Goal: Task Accomplishment & Management: Use online tool/utility

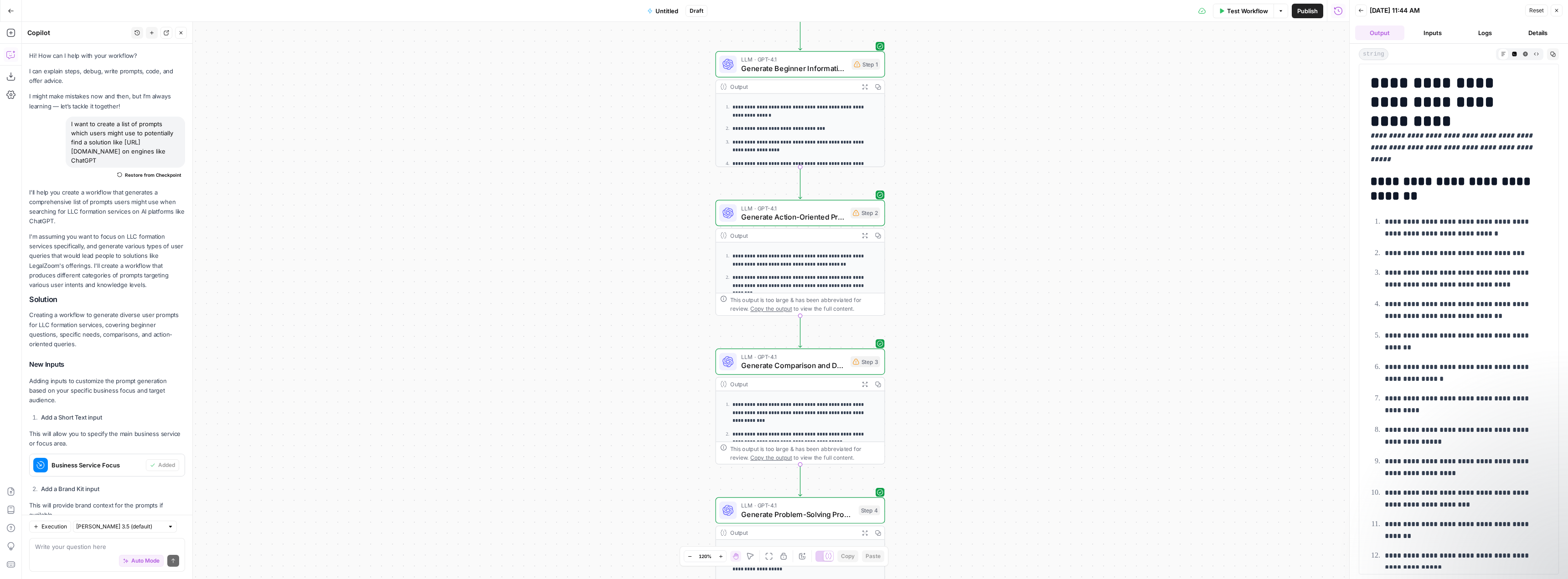
scroll to position [2363, 0]
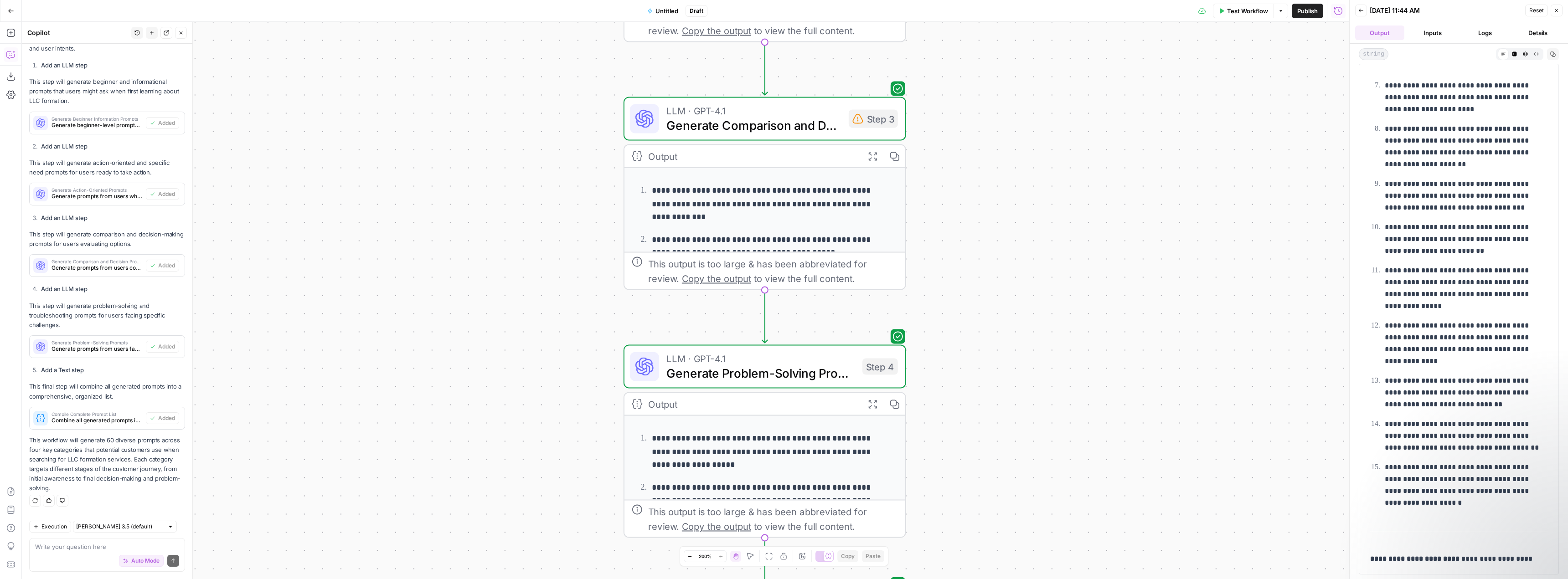
drag, startPoint x: 987, startPoint y: 188, endPoint x: 1054, endPoint y: 195, distance: 67.4
click at [1054, 195] on div "**********" at bounding box center [685, 300] width 1327 height 557
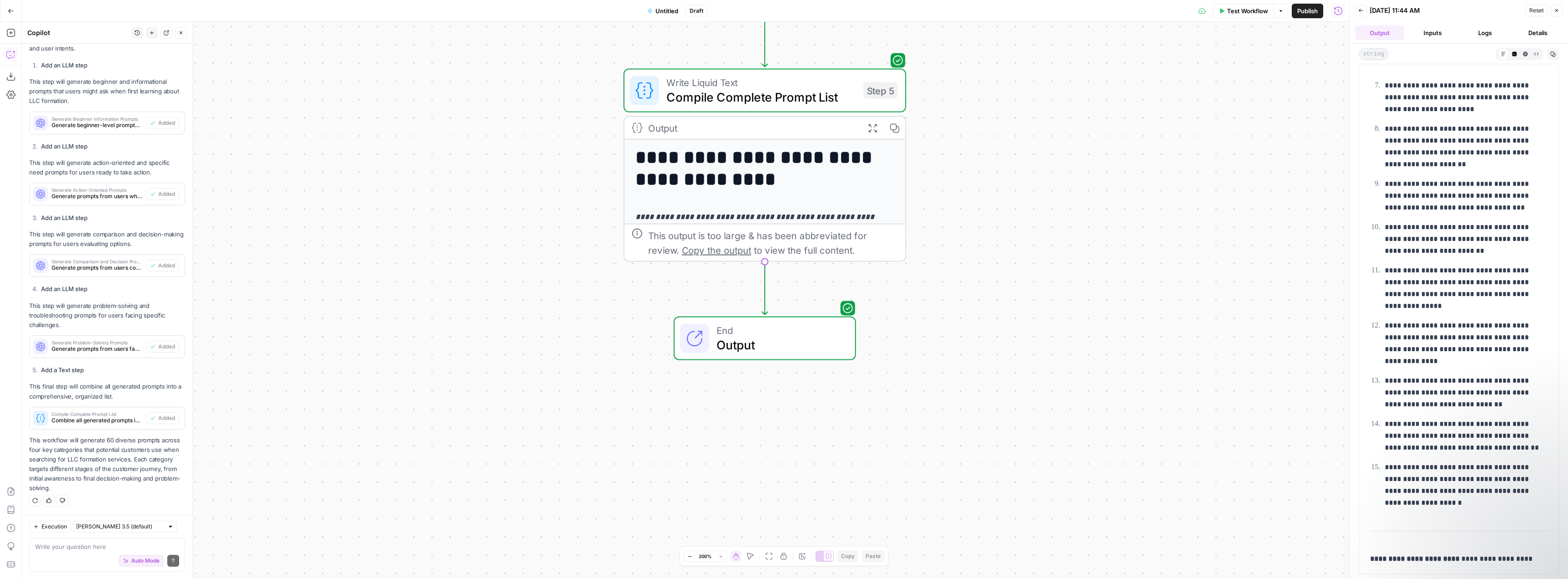
click at [1278, 10] on icon "button" at bounding box center [1280, 11] width 5 height 5
click at [1148, 147] on div "**********" at bounding box center [685, 300] width 1327 height 557
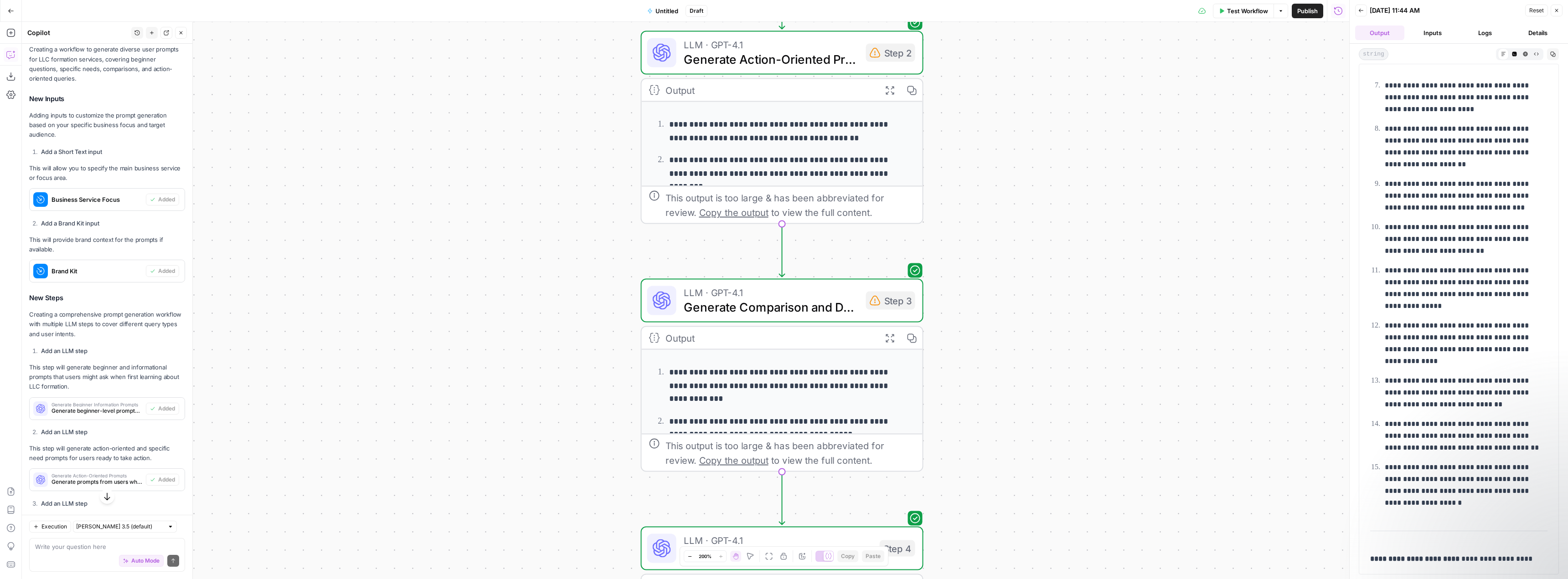
scroll to position [187, 0]
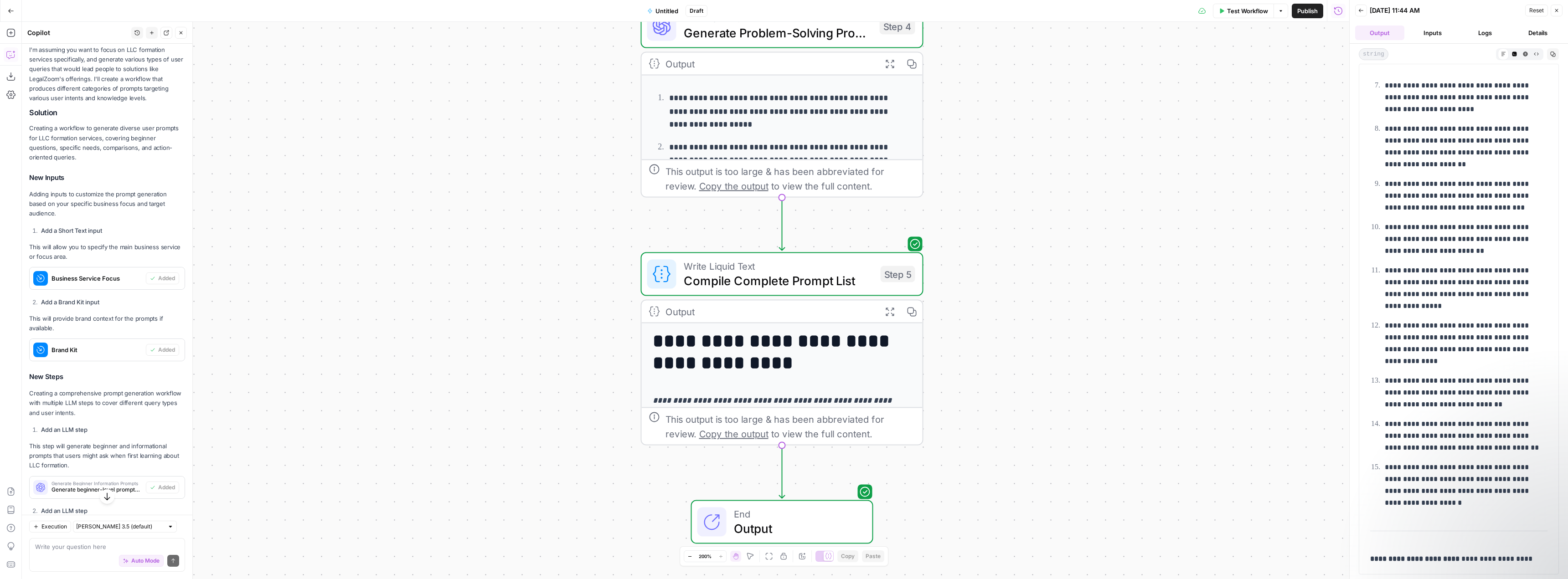
click at [12, 10] on icon "button" at bounding box center [11, 11] width 6 height 6
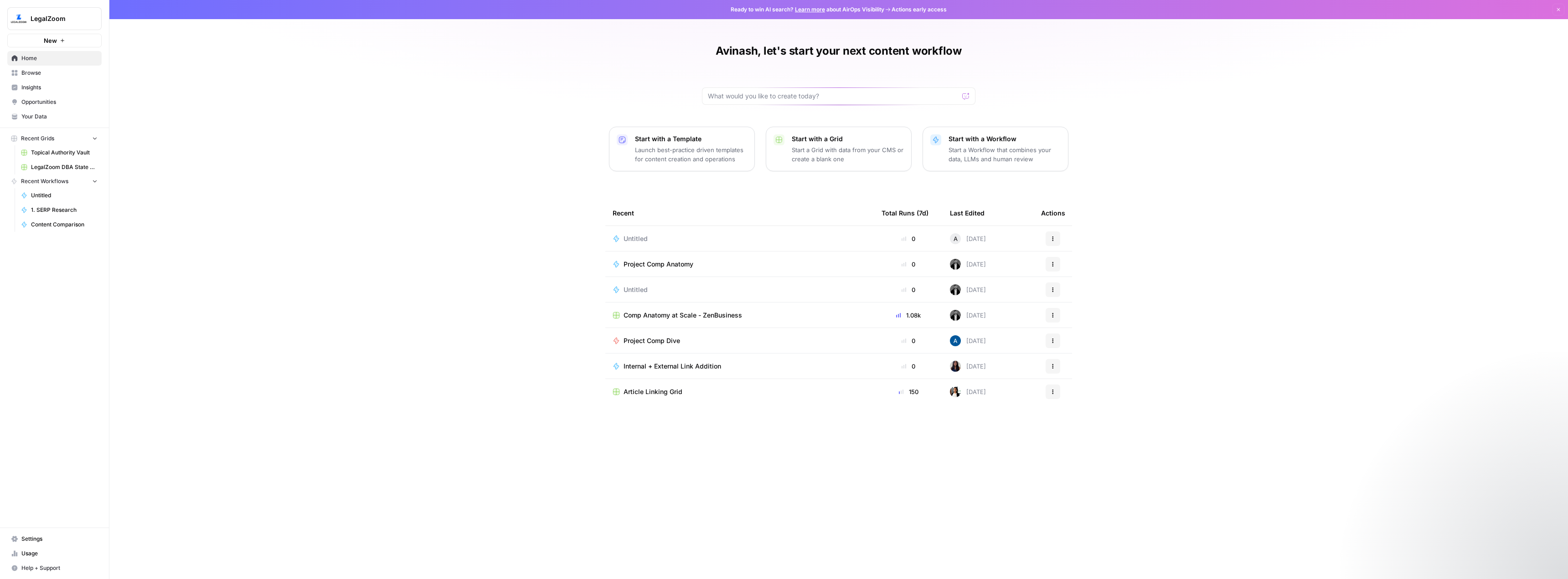
click at [830, 146] on p "Start a Grid with data from your CMS or create a blank one" at bounding box center [847, 154] width 112 height 18
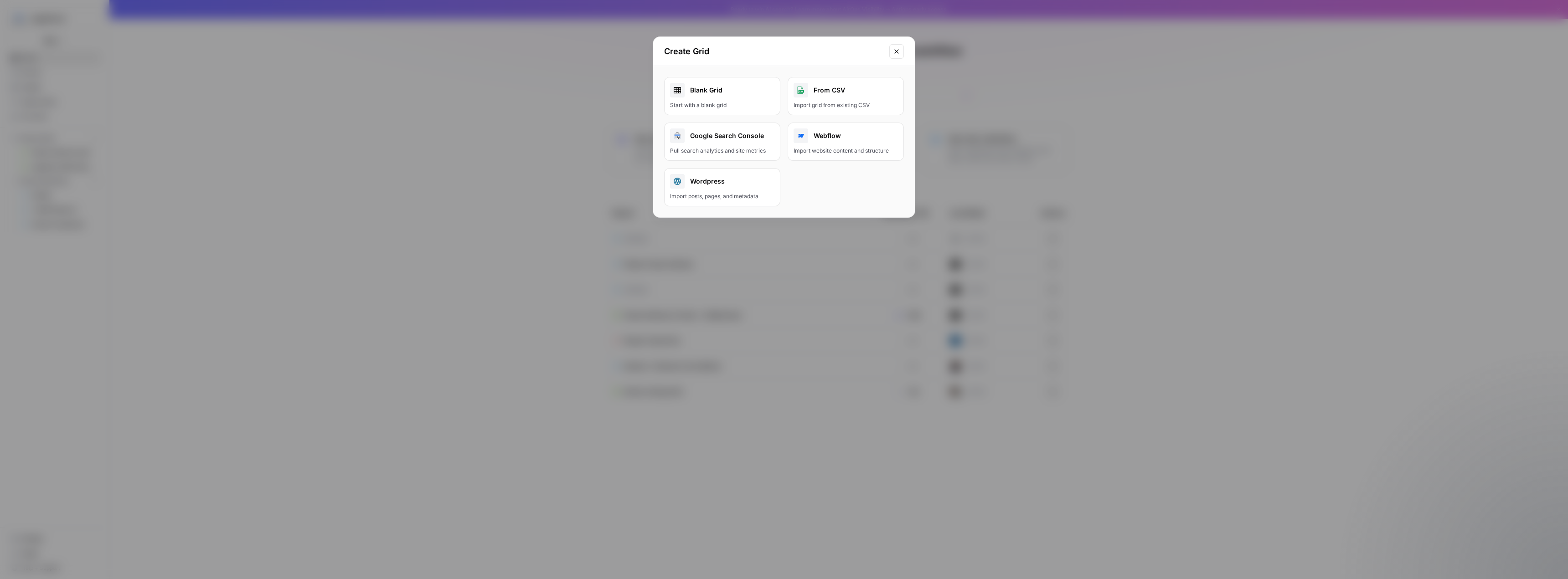
click at [722, 137] on div "Google Search Console" at bounding box center [722, 135] width 104 height 15
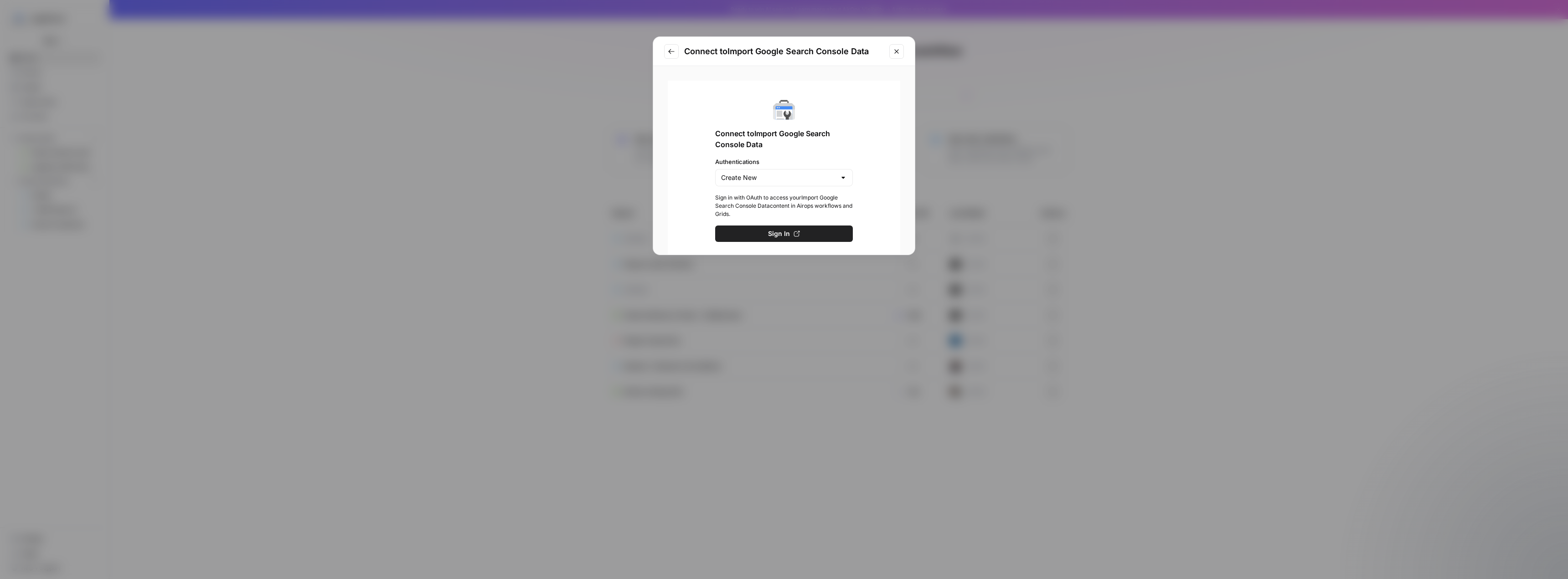
click at [774, 170] on div "Create New" at bounding box center [784, 177] width 138 height 17
type input "Create New"
click at [878, 131] on div "Connect to Import Google Search Console Data Authentications Create New Sign in…" at bounding box center [784, 170] width 232 height 180
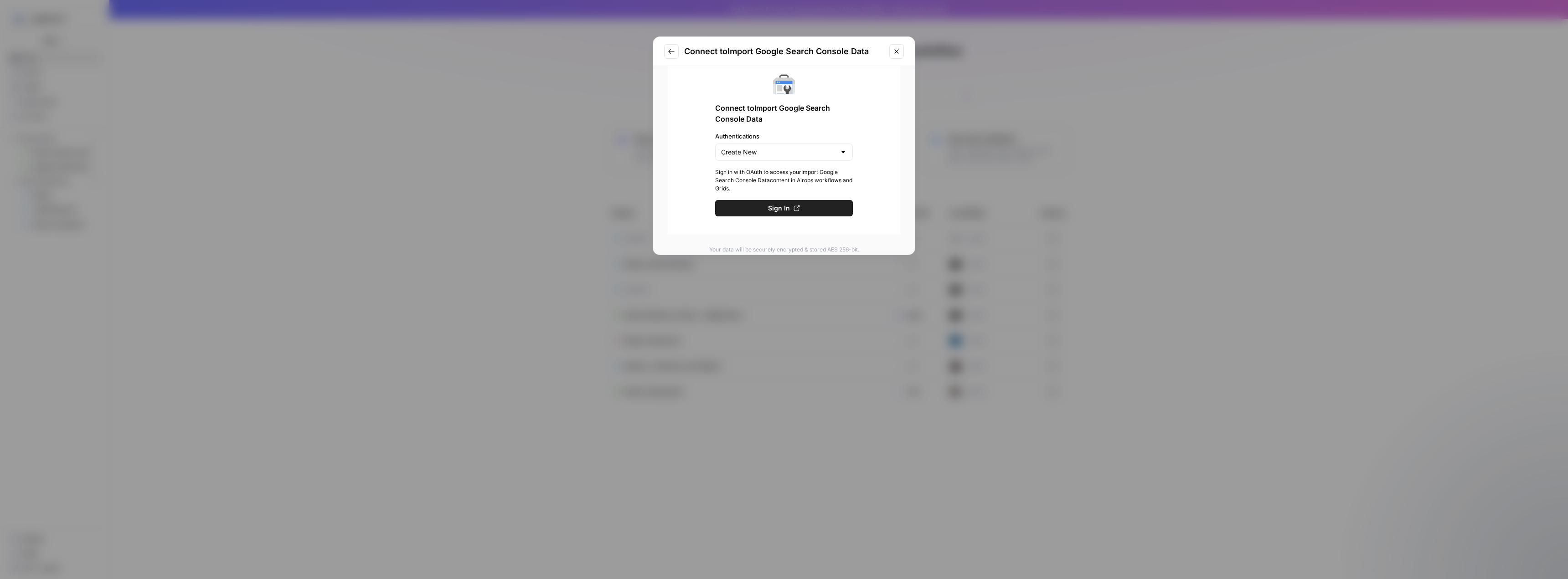
scroll to position [39, 0]
click at [823, 134] on input "Authentications" at bounding box center [778, 138] width 115 height 9
type input "Create New"
click at [875, 123] on div "Connect to Import Google Search Console Data Authentications Create New Sign in…" at bounding box center [784, 131] width 232 height 180
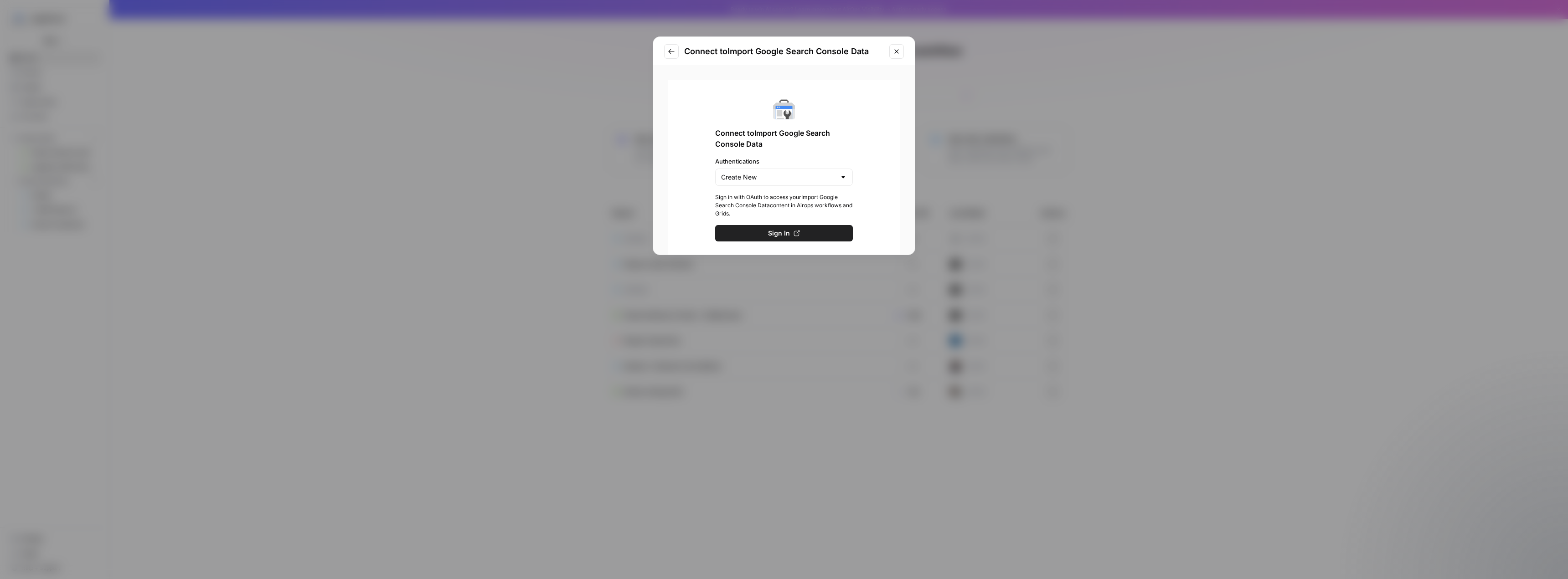
scroll to position [0, 0]
click at [896, 52] on icon "Close modal" at bounding box center [896, 51] width 7 height 7
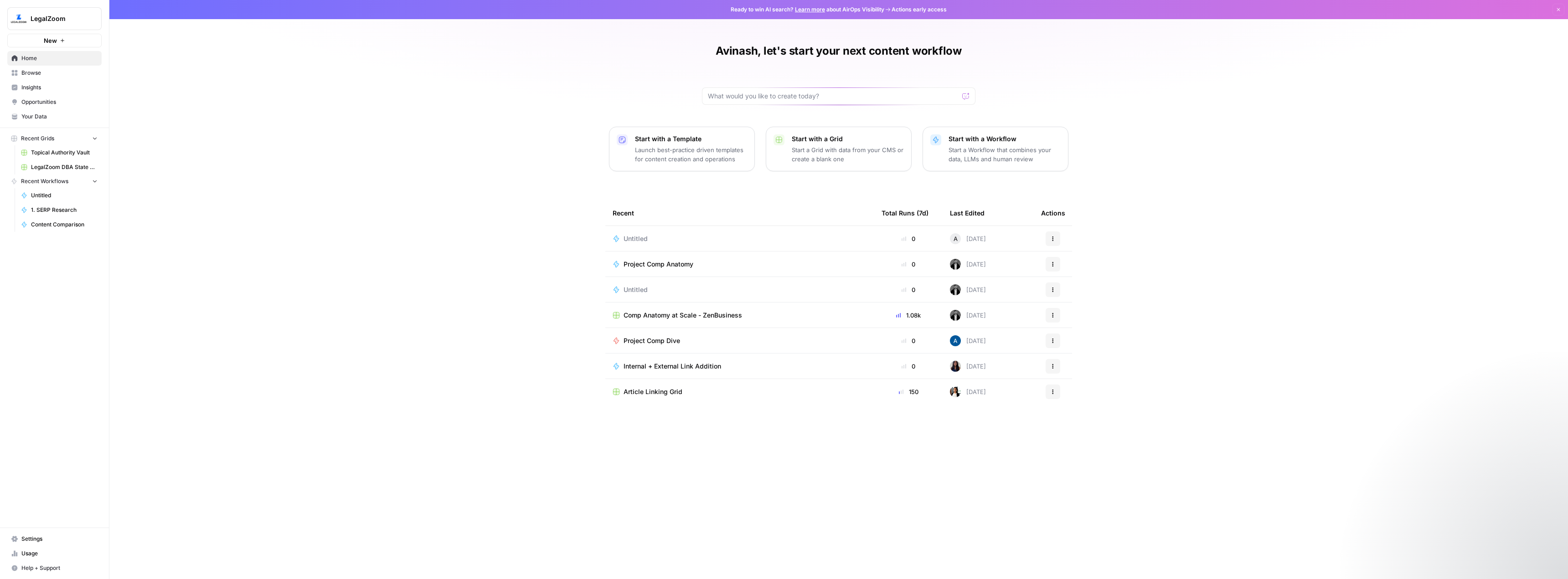
click at [845, 152] on p "Start a Grid with data from your CMS or create a blank one" at bounding box center [847, 154] width 112 height 18
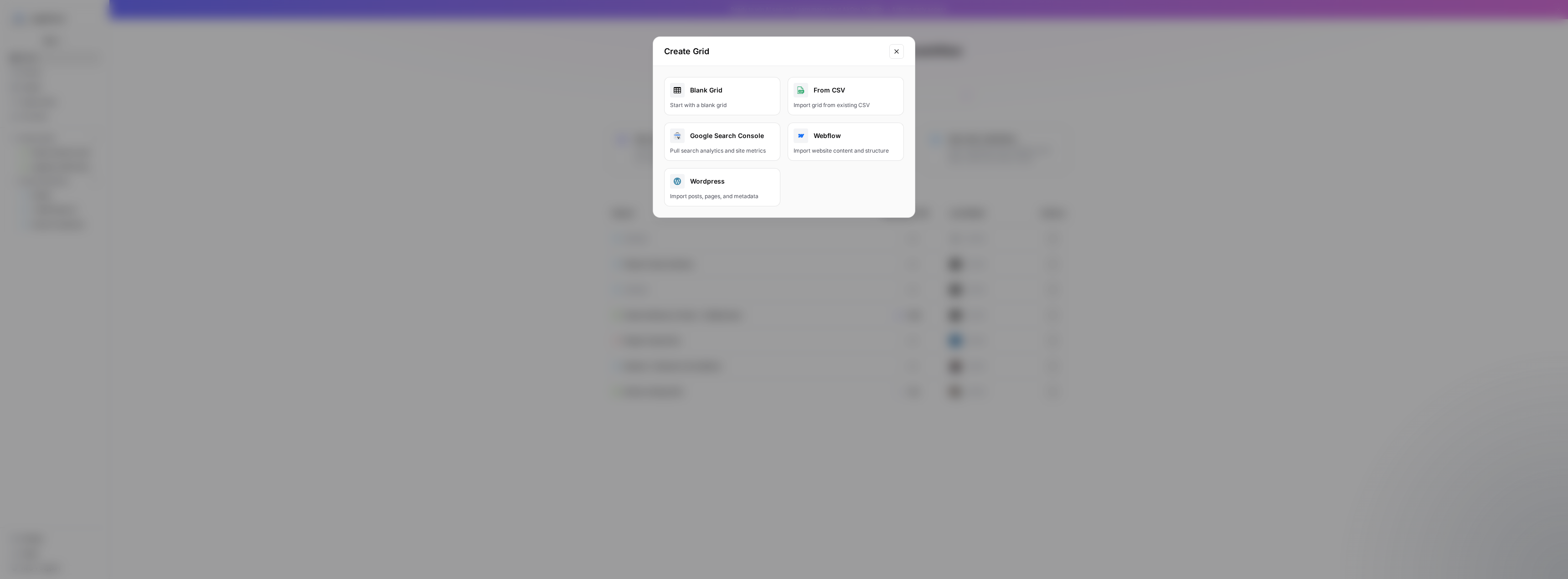
click at [894, 53] on icon "Close modal" at bounding box center [896, 51] width 7 height 7
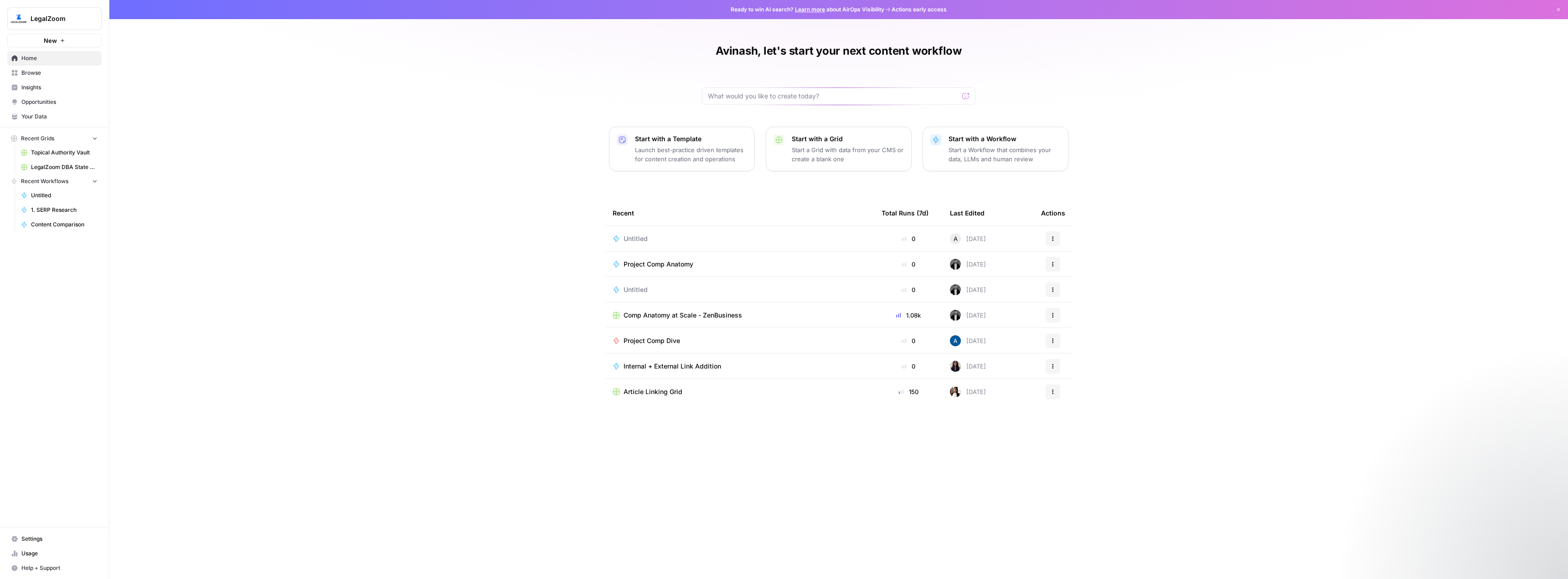
click at [833, 148] on p "Start a Grid with data from your CMS or create a blank one" at bounding box center [847, 154] width 112 height 18
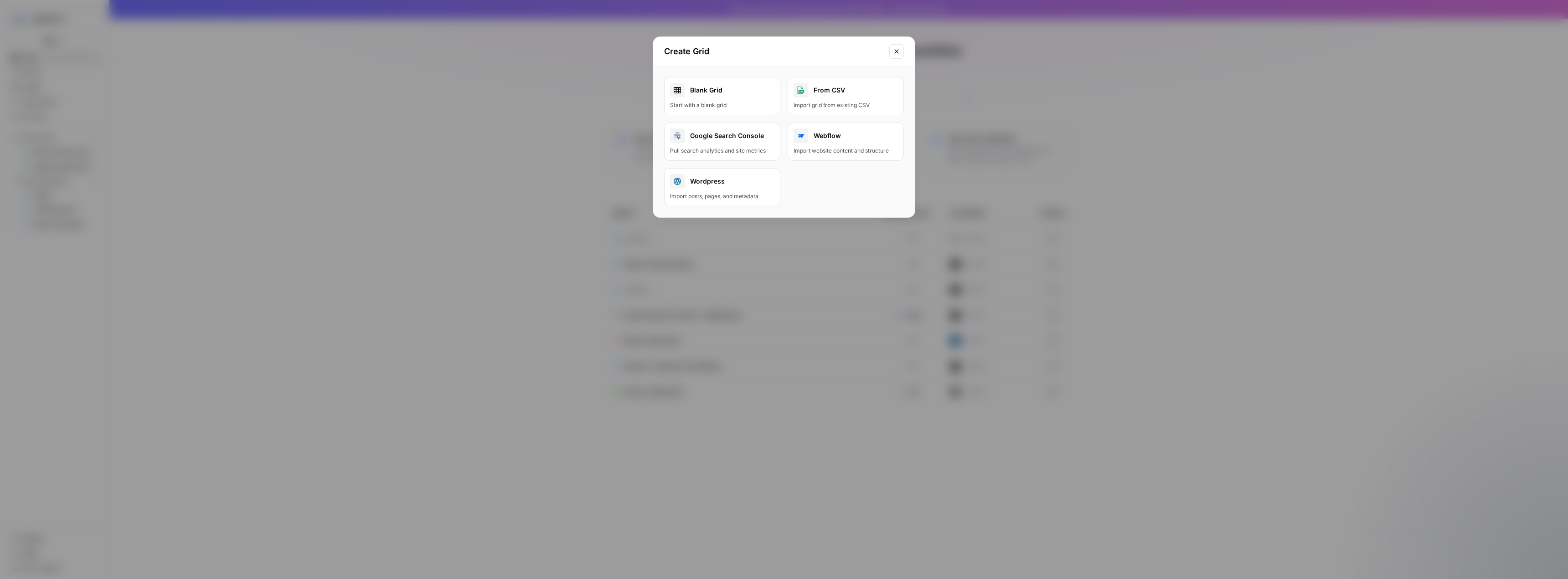
click at [720, 93] on div "Blank Grid" at bounding box center [722, 90] width 104 height 15
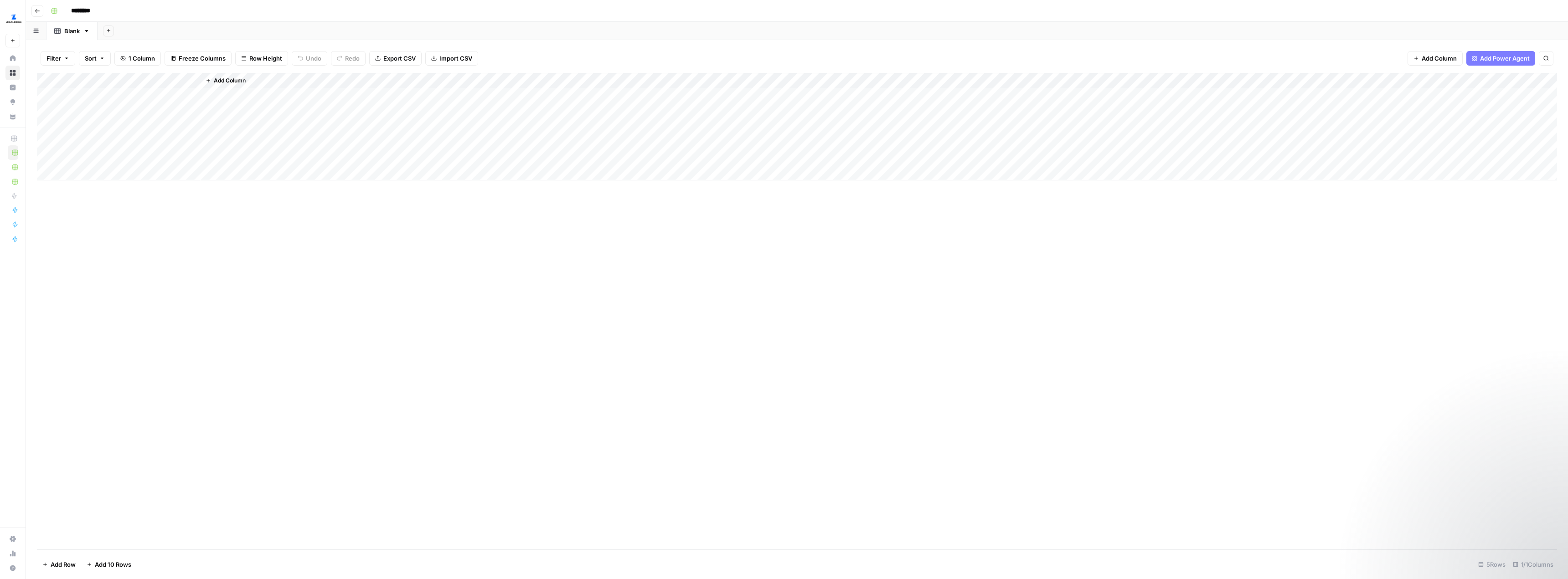
click at [224, 82] on span "Add Column" at bounding box center [229, 80] width 32 height 9
click at [1451, 23] on button "Power Agents" at bounding box center [1451, 26] width 48 height 14
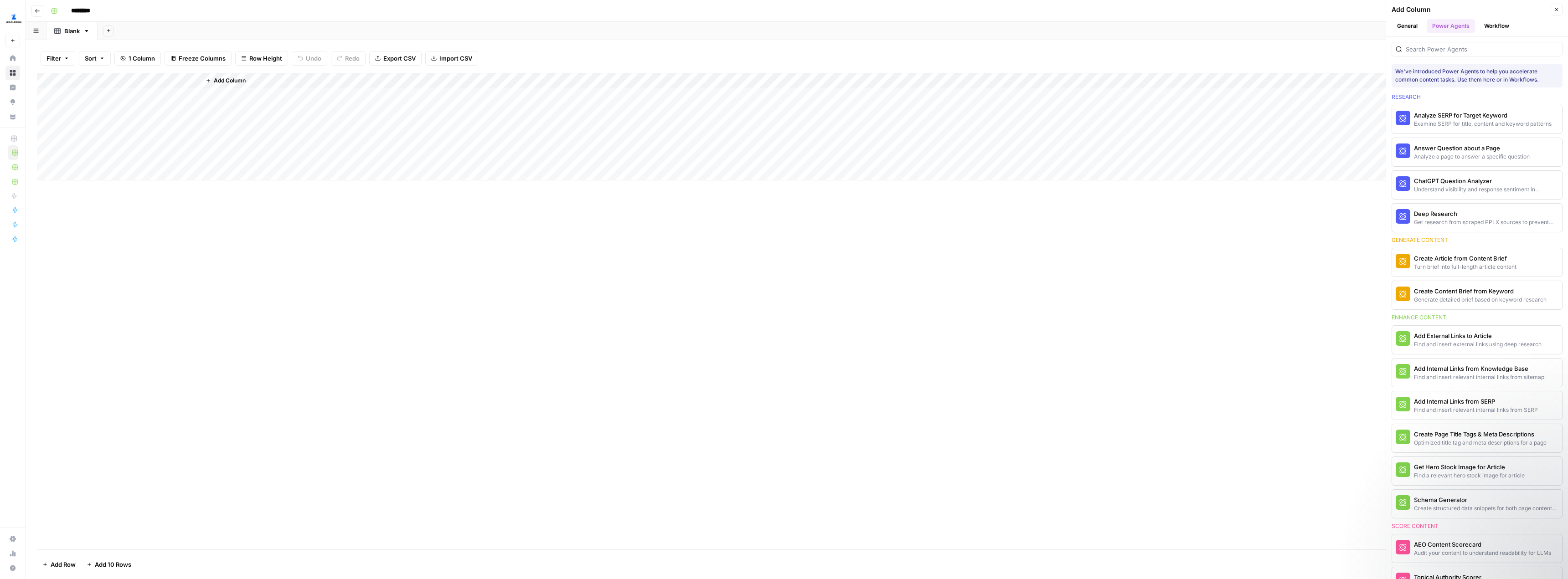
click at [1499, 28] on button "Workflow" at bounding box center [1496, 26] width 36 height 14
